Goal: Task Accomplishment & Management: Complete application form

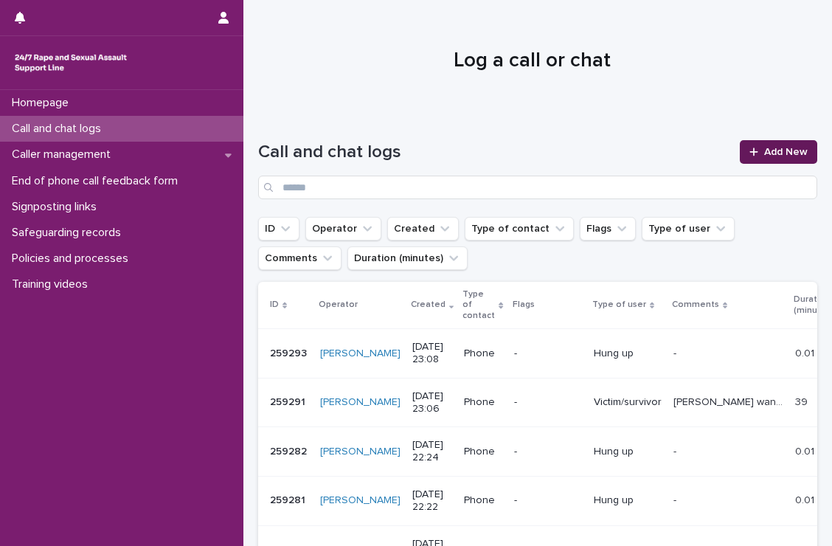
click at [753, 160] on link "Add New" at bounding box center [778, 152] width 77 height 24
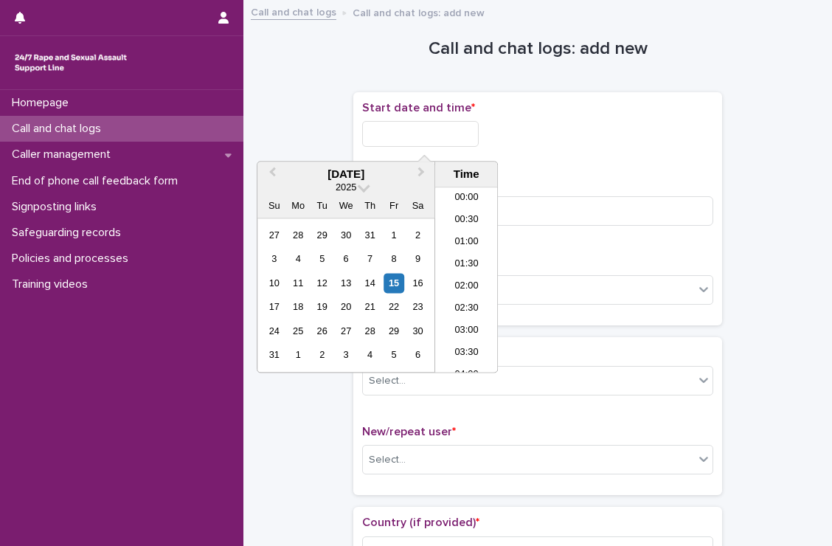
click at [451, 138] on input "text" at bounding box center [420, 134] width 117 height 26
click at [457, 338] on li "23:00" at bounding box center [466, 340] width 63 height 22
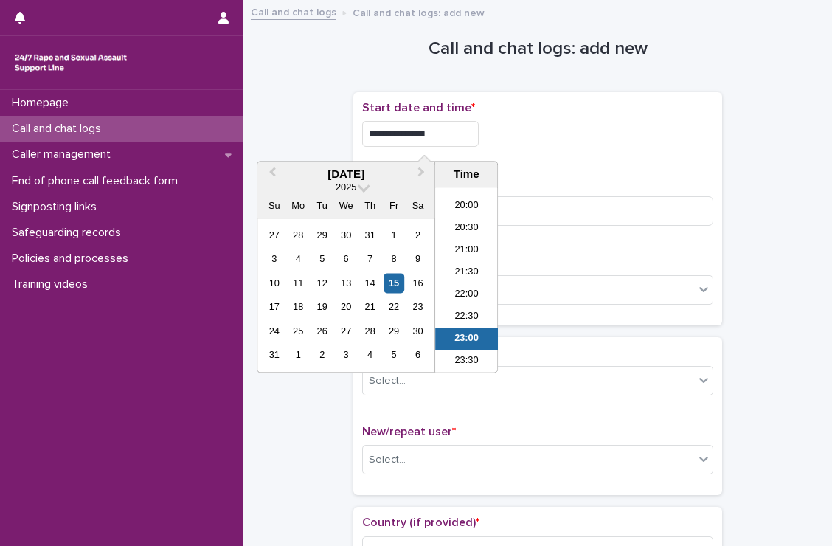
click at [465, 123] on input "**********" at bounding box center [420, 134] width 117 height 26
type input "**********"
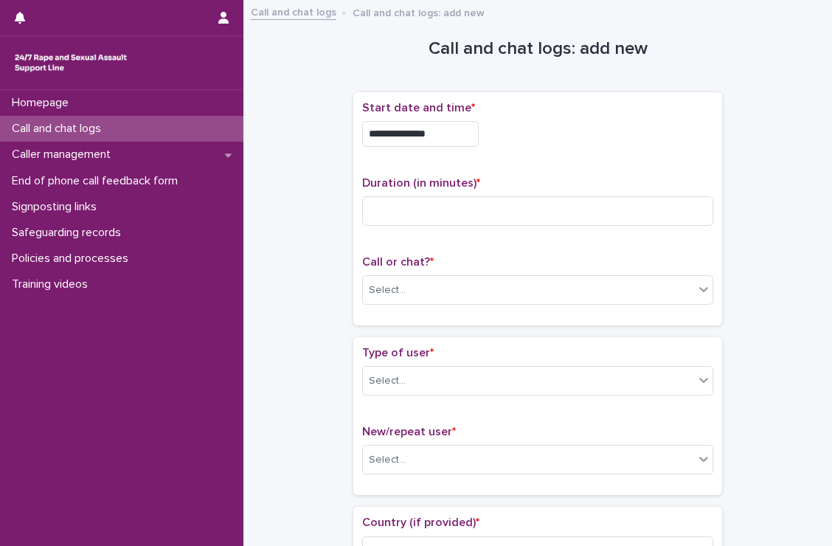
click at [535, 148] on div "**********" at bounding box center [537, 130] width 351 height 58
click at [502, 218] on input at bounding box center [537, 211] width 351 height 30
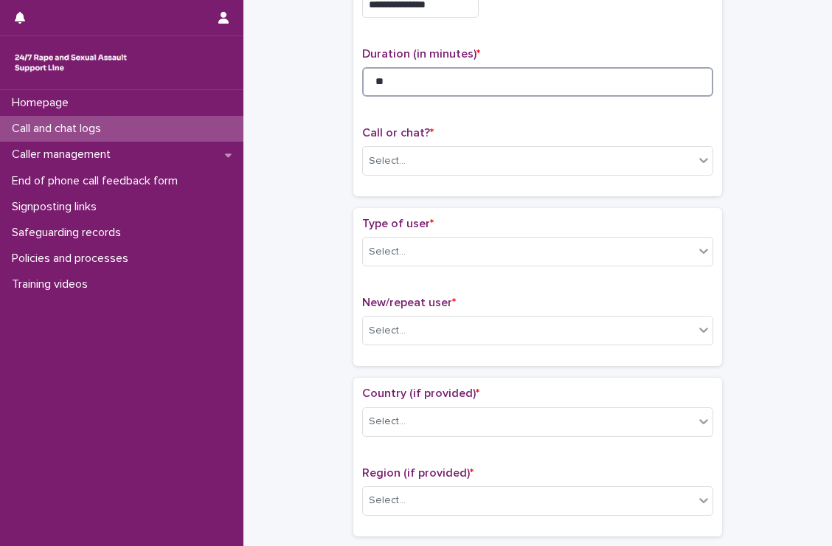
scroll to position [143, 0]
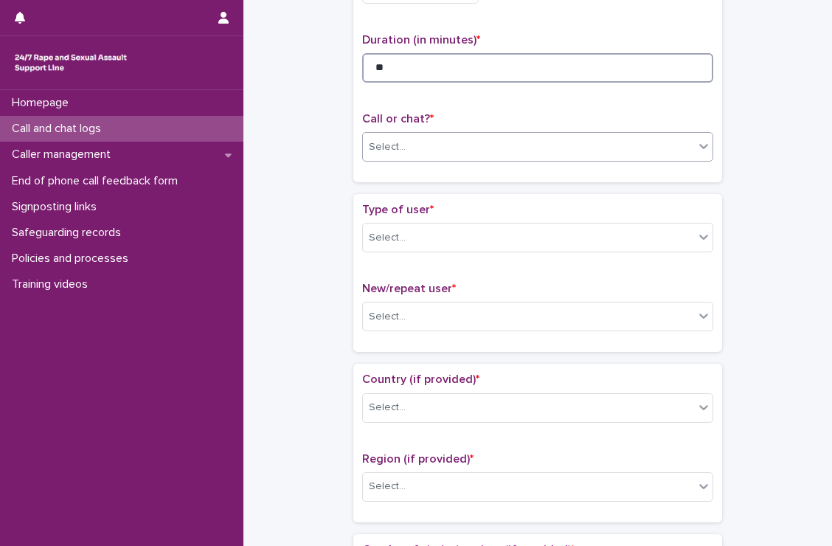
type input "**"
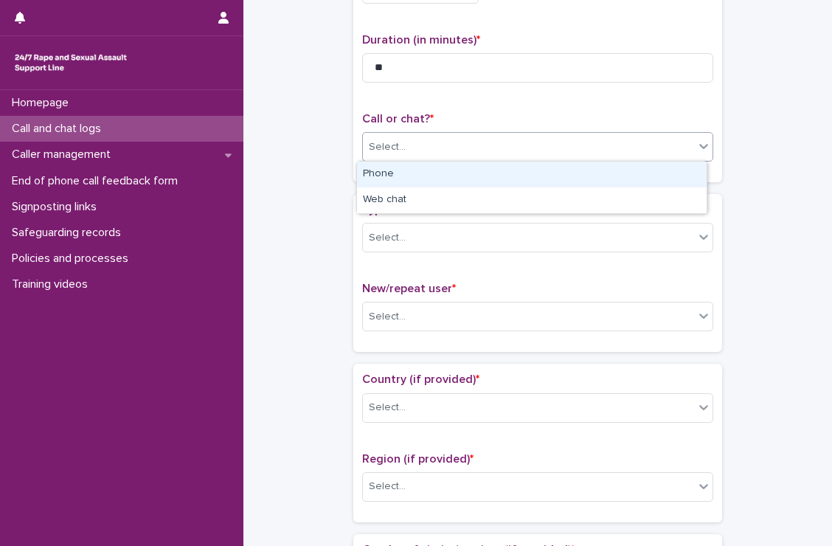
click at [497, 135] on div "Select..." at bounding box center [528, 147] width 331 height 24
click at [462, 171] on div "Phone" at bounding box center [532, 175] width 350 height 26
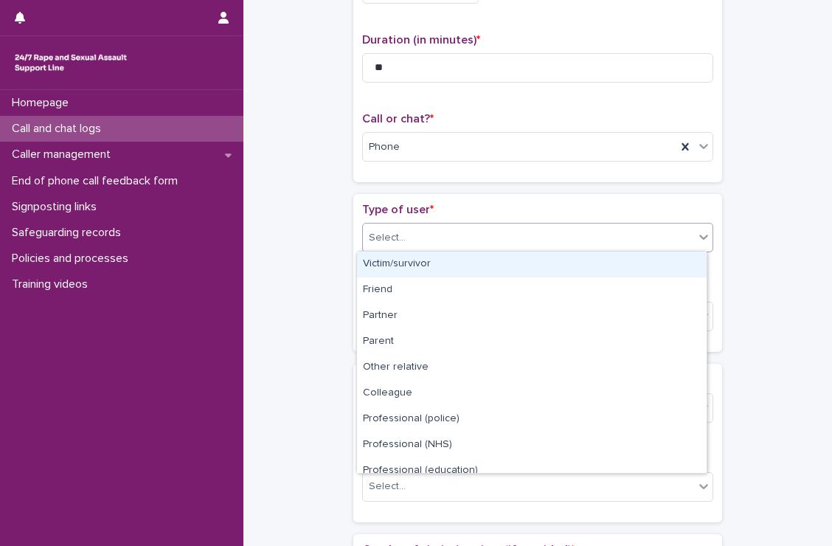
click at [454, 231] on div "Select..." at bounding box center [528, 238] width 331 height 24
click at [439, 257] on div "Victim/survivor" at bounding box center [532, 265] width 350 height 26
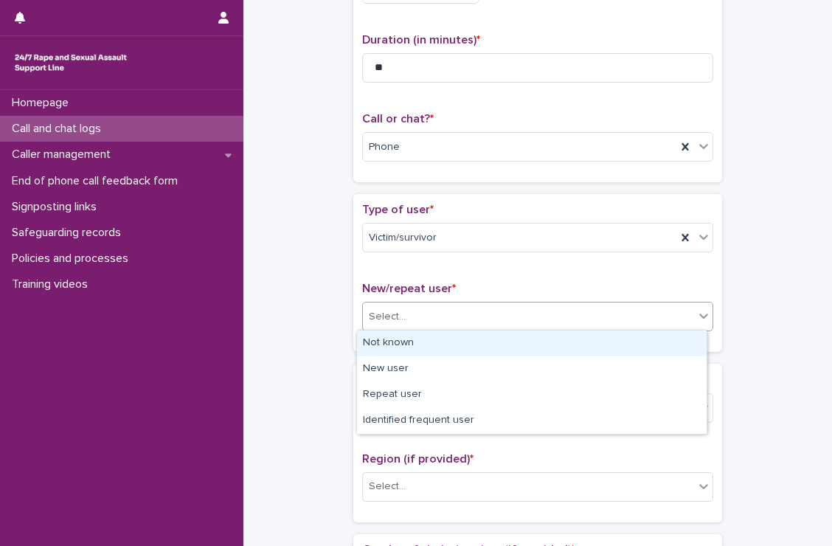
click at [435, 313] on div "Select..." at bounding box center [528, 317] width 331 height 24
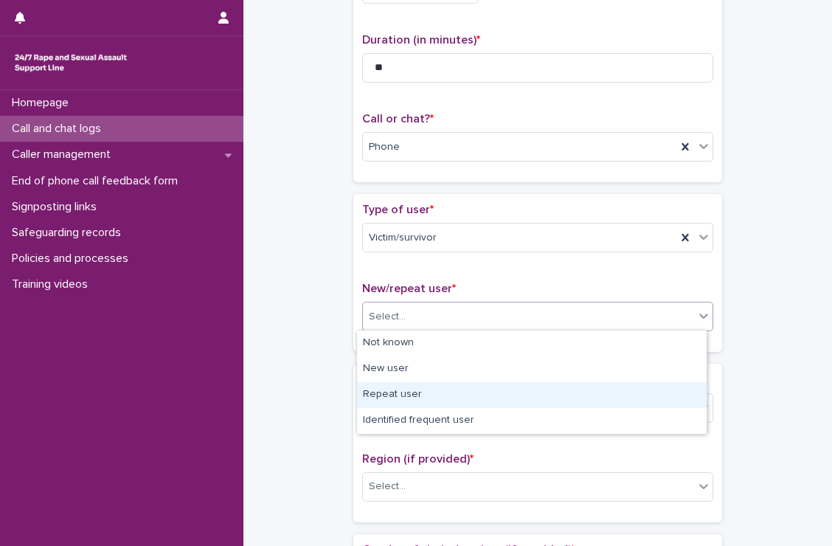
click at [425, 392] on div "Repeat user" at bounding box center [532, 395] width 350 height 26
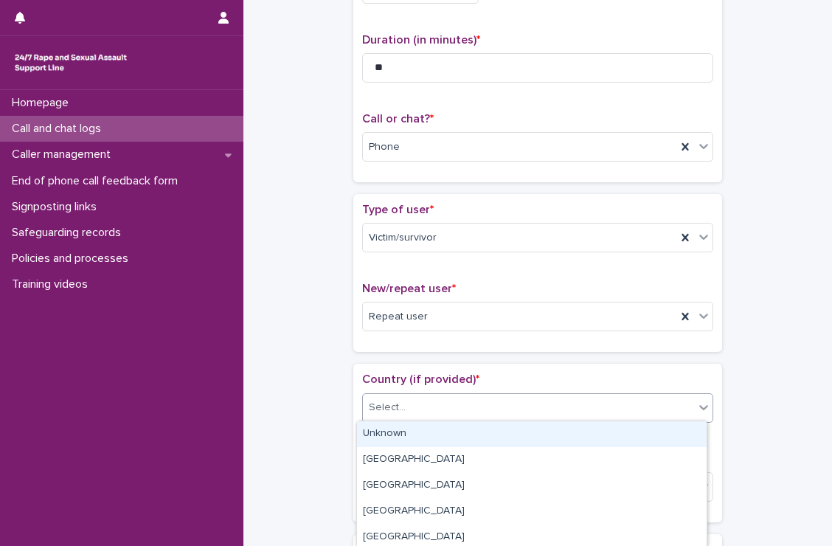
click at [426, 402] on div "Select..." at bounding box center [528, 407] width 331 height 24
click at [413, 444] on div "Unknown" at bounding box center [532, 434] width 350 height 26
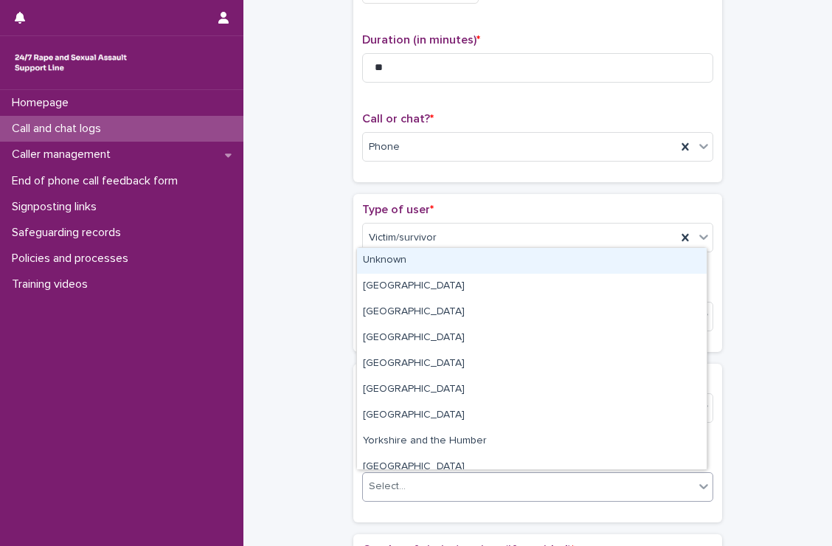
click at [435, 479] on div "Select..." at bounding box center [528, 486] width 331 height 24
click at [402, 271] on div "Unknown" at bounding box center [532, 261] width 350 height 26
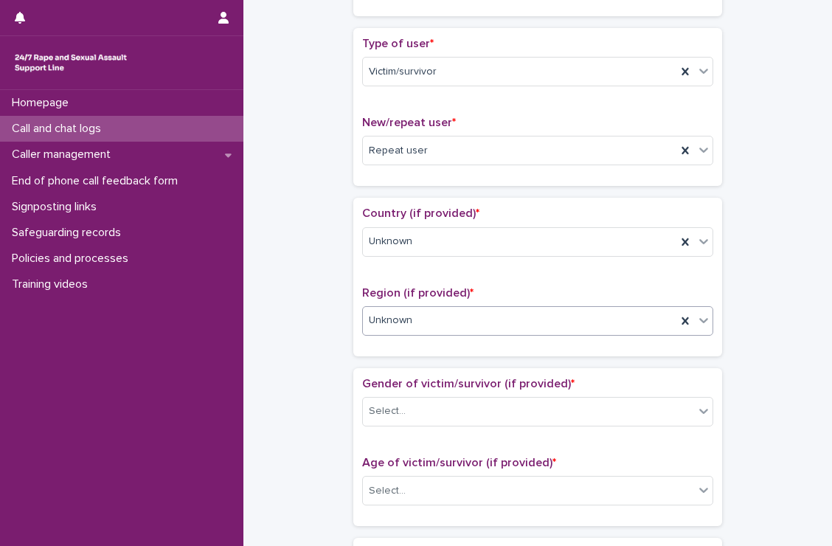
scroll to position [440, 0]
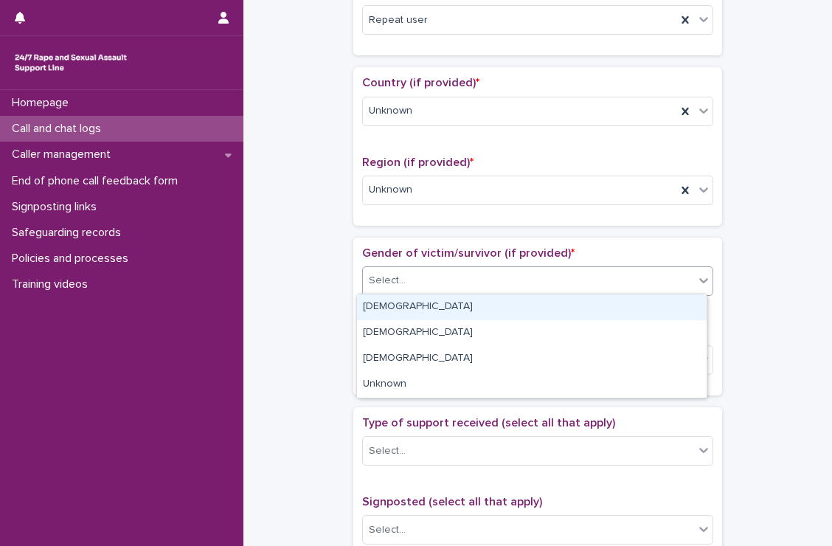
click at [402, 271] on div "Select..." at bounding box center [528, 280] width 331 height 24
click at [398, 306] on div "[DEMOGRAPHIC_DATA]" at bounding box center [532, 307] width 350 height 26
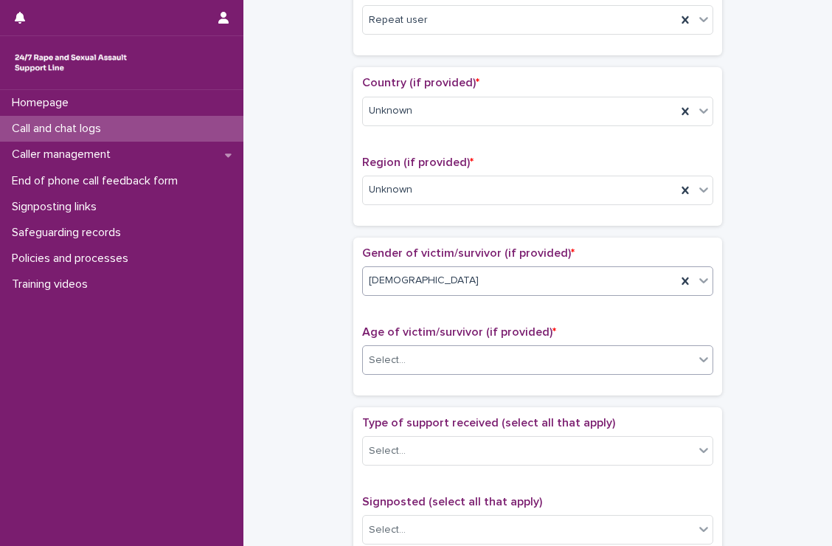
click at [411, 355] on div "Select..." at bounding box center [528, 360] width 331 height 24
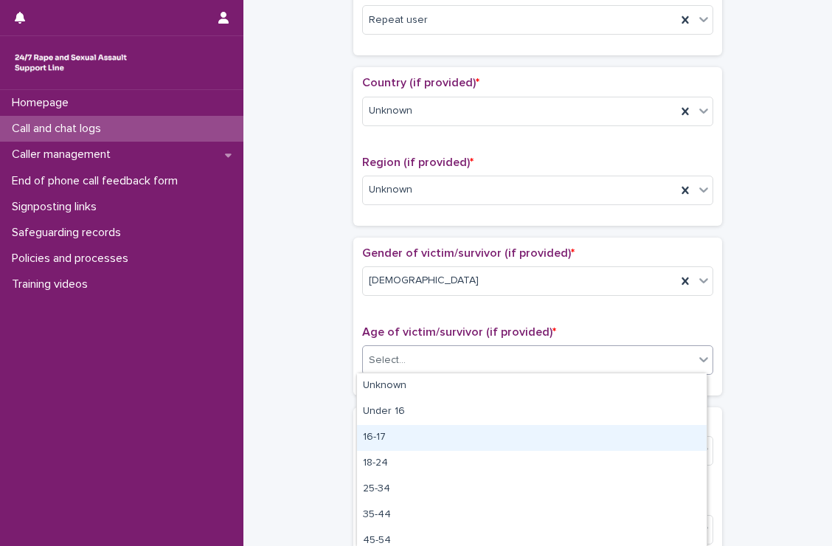
click at [401, 430] on div "16-17" at bounding box center [532, 438] width 350 height 26
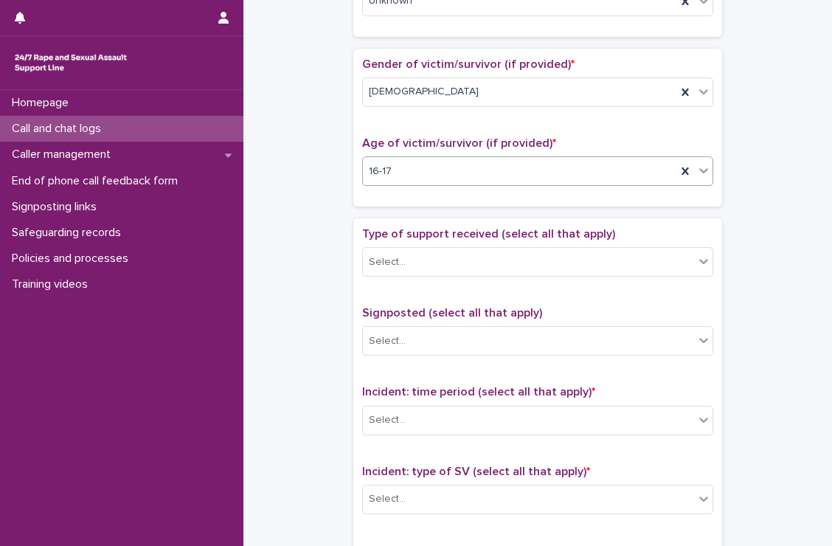
scroll to position [628, 0]
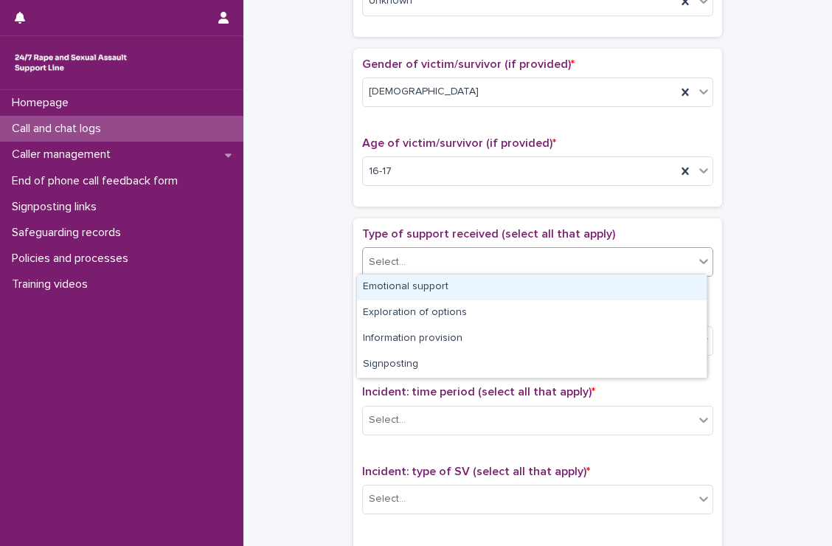
click at [407, 271] on div "Select..." at bounding box center [537, 262] width 351 height 30
click at [404, 287] on div "Emotional support" at bounding box center [532, 287] width 350 height 26
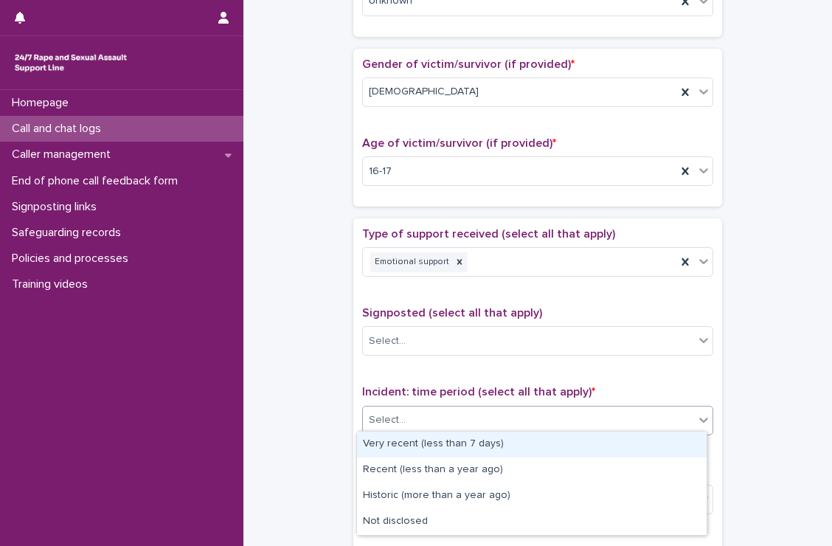
click at [420, 408] on div "Select..." at bounding box center [528, 420] width 331 height 24
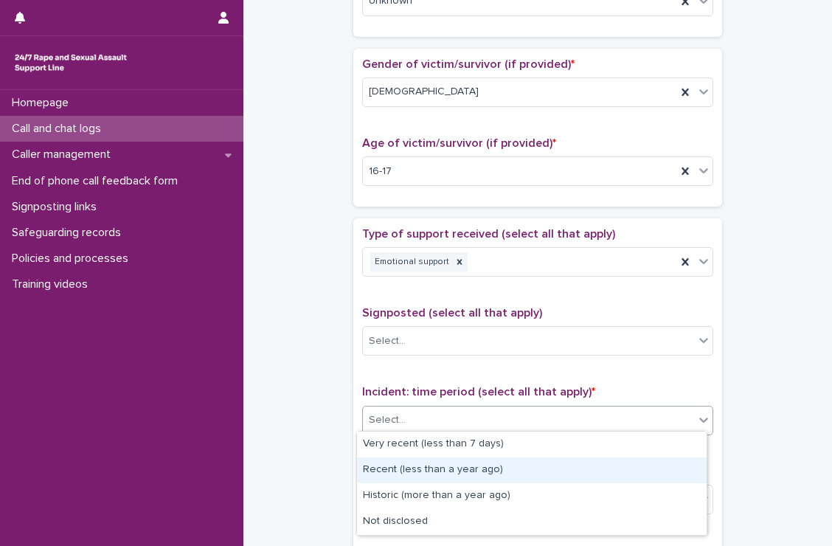
click at [424, 466] on div "Recent (less than a year ago)" at bounding box center [532, 470] width 350 height 26
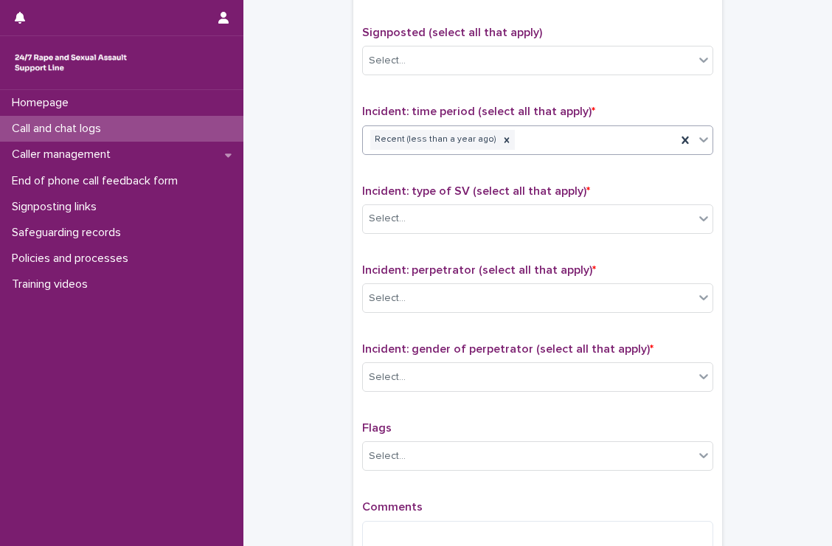
scroll to position [909, 0]
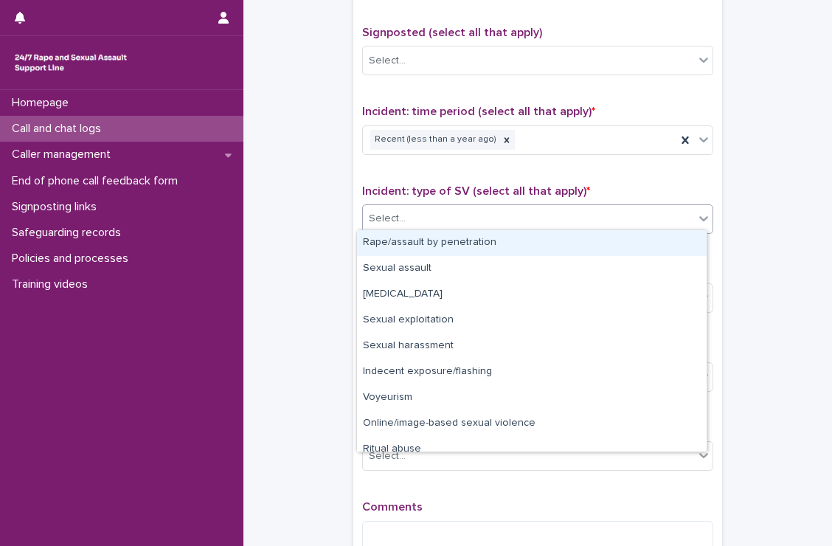
drag, startPoint x: 376, startPoint y: 212, endPoint x: 378, endPoint y: 238, distance: 26.6
click at [378, 238] on body "**********" at bounding box center [416, 273] width 832 height 546
click at [378, 238] on div "Rape/assault by penetration" at bounding box center [532, 243] width 350 height 26
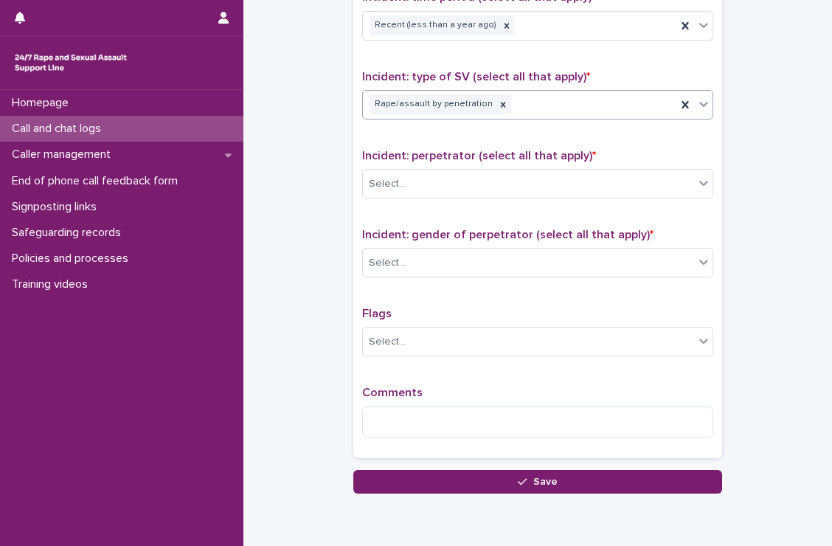
scroll to position [1082, 0]
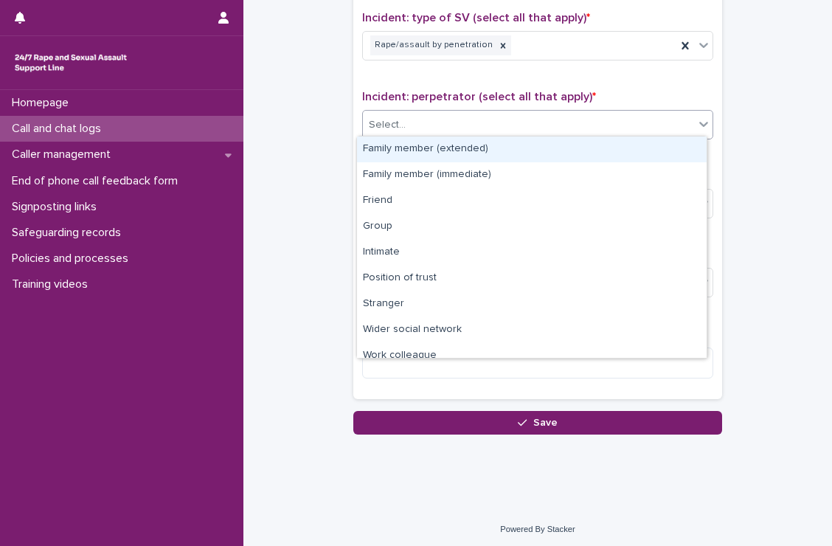
click at [404, 113] on div "Select..." at bounding box center [528, 125] width 331 height 24
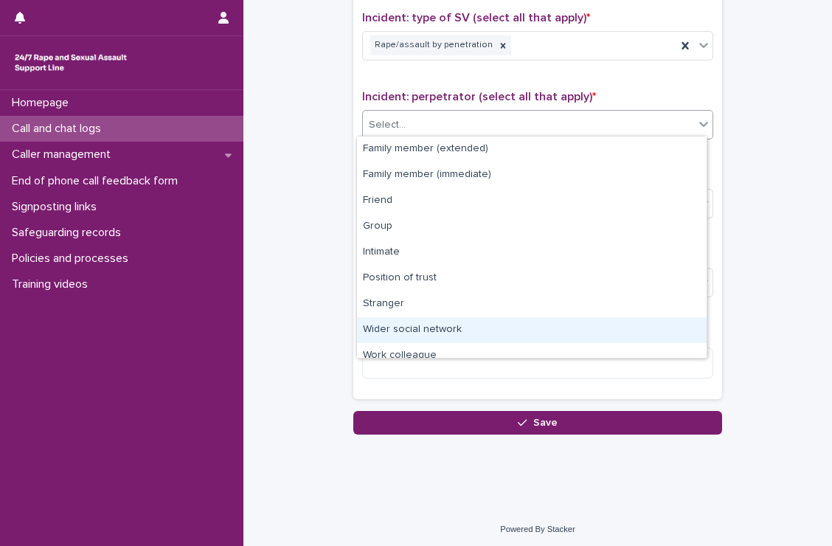
click at [408, 327] on div "Wider social network" at bounding box center [532, 330] width 350 height 26
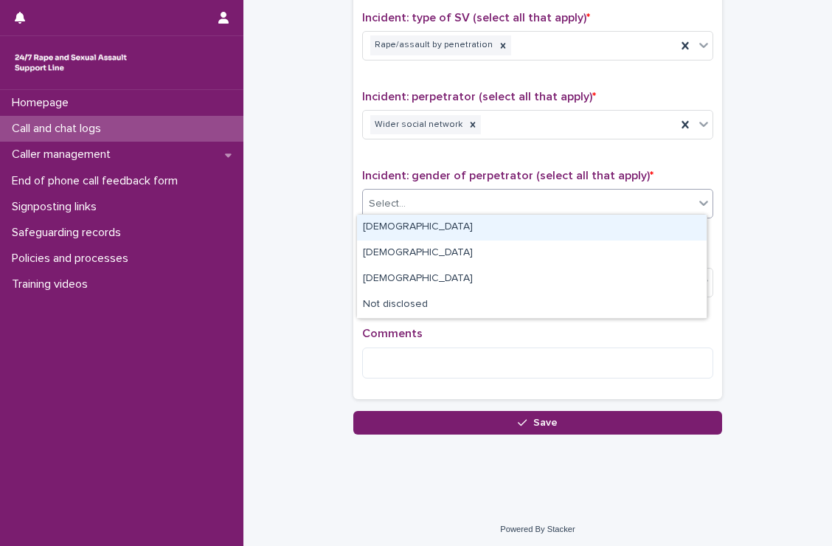
click at [423, 206] on div "Select..." at bounding box center [528, 204] width 331 height 24
click at [406, 225] on div "[DEMOGRAPHIC_DATA]" at bounding box center [532, 228] width 350 height 26
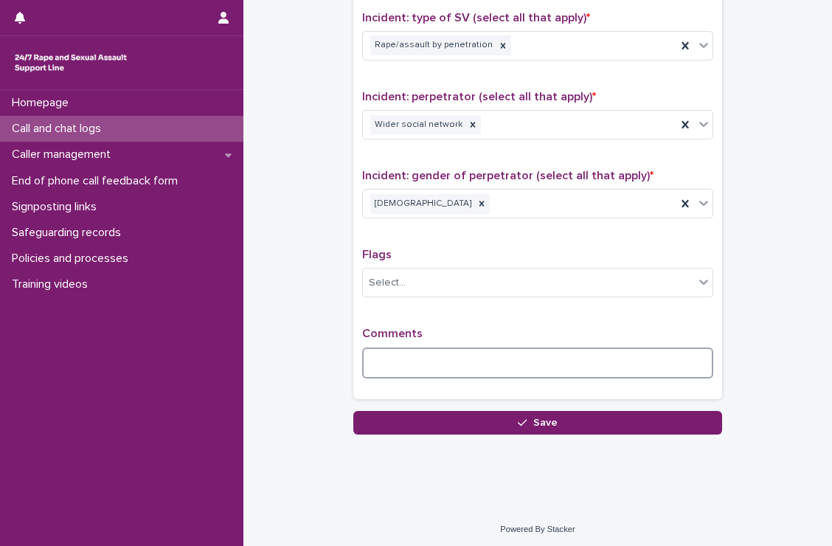
click at [405, 350] on textarea at bounding box center [537, 363] width 351 height 32
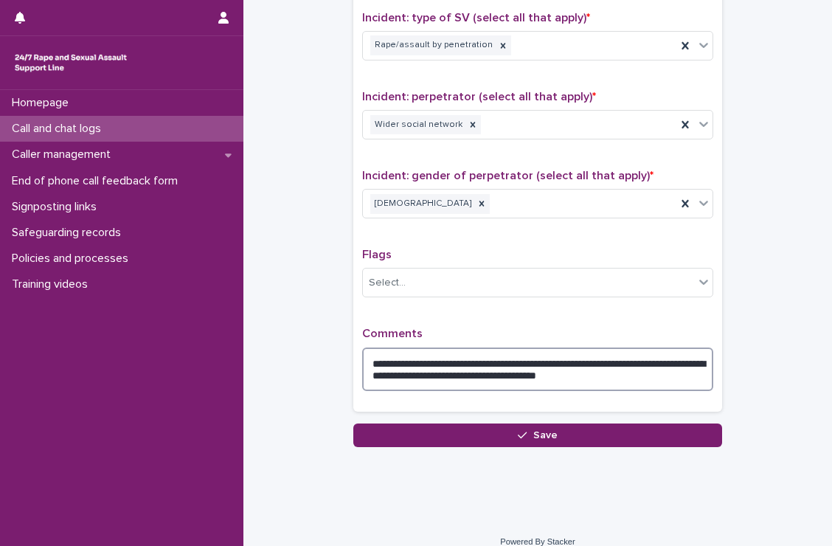
click at [527, 371] on textarea "**********" at bounding box center [537, 369] width 351 height 44
click at [614, 365] on textarea "**********" at bounding box center [537, 369] width 351 height 44
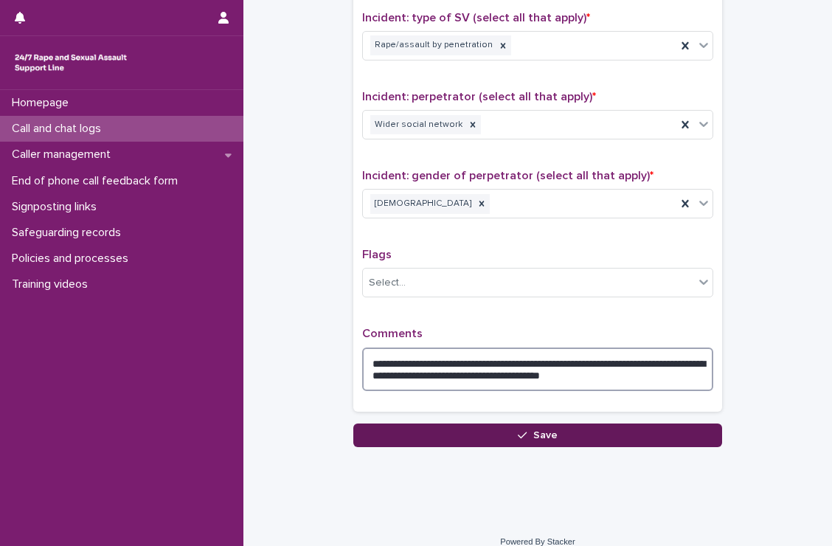
type textarea "**********"
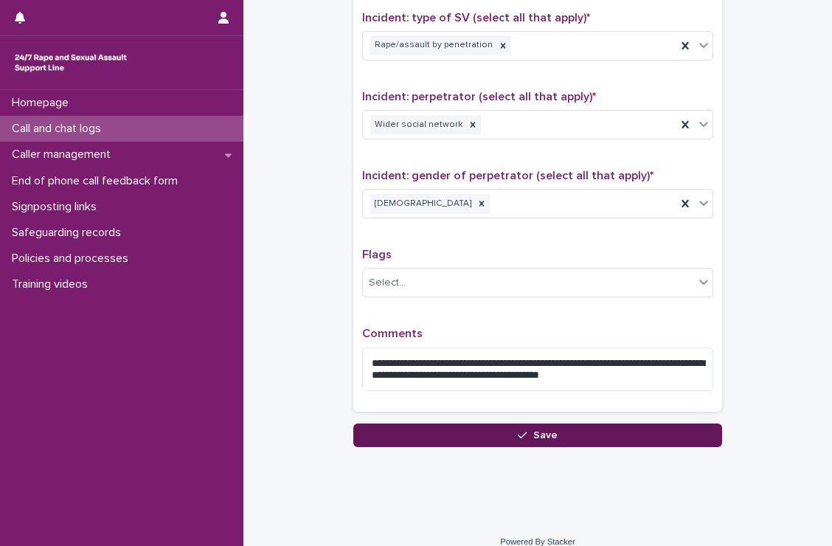
click at [615, 429] on button "Save" at bounding box center [537, 435] width 369 height 24
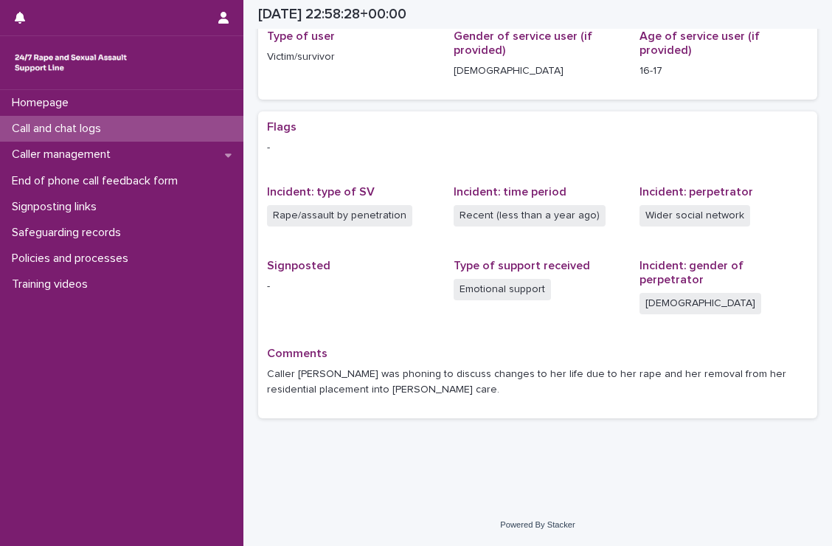
scroll to position [195, 0]
